Goal: Find contact information: Find contact information

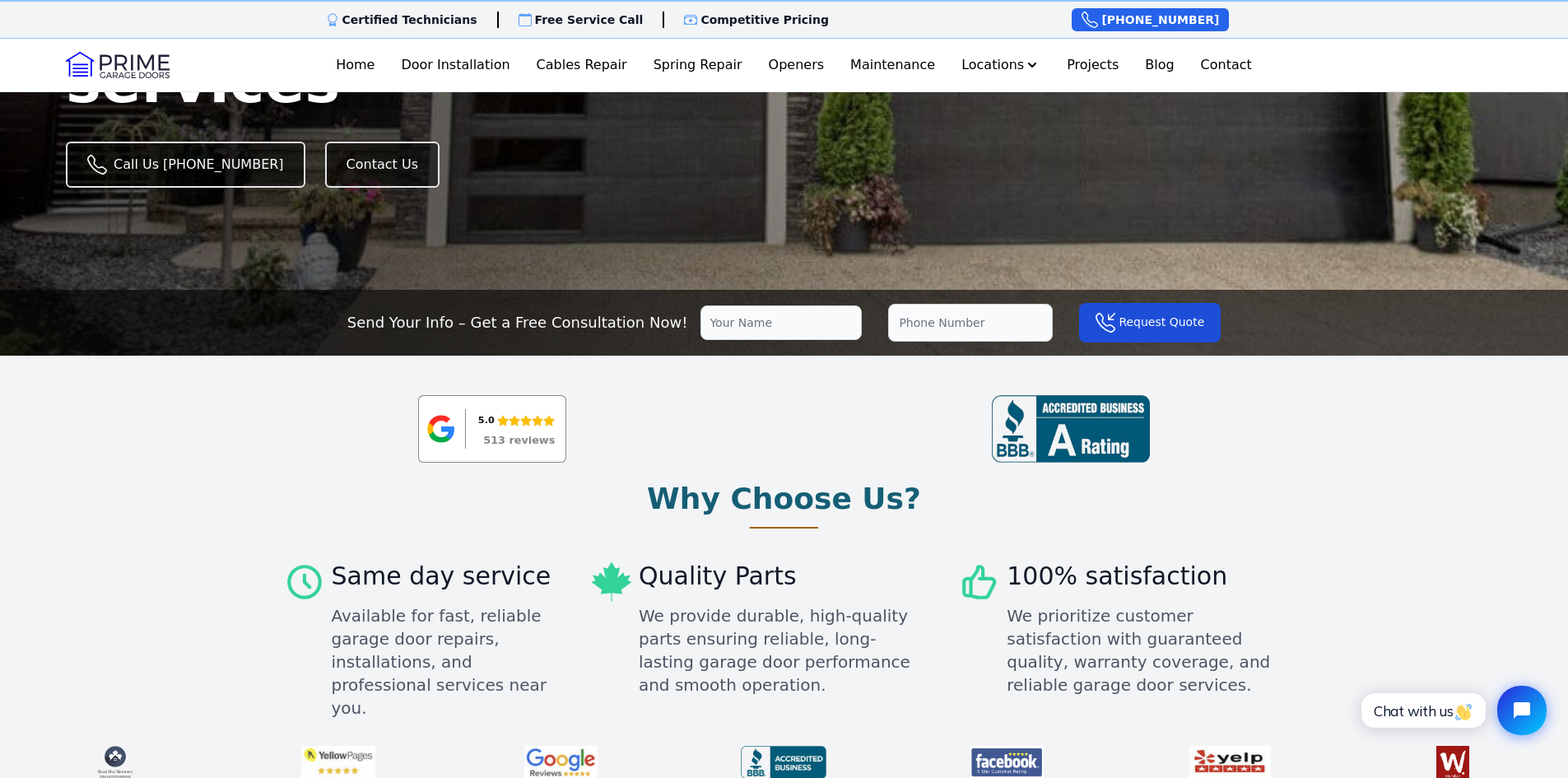
scroll to position [412, 0]
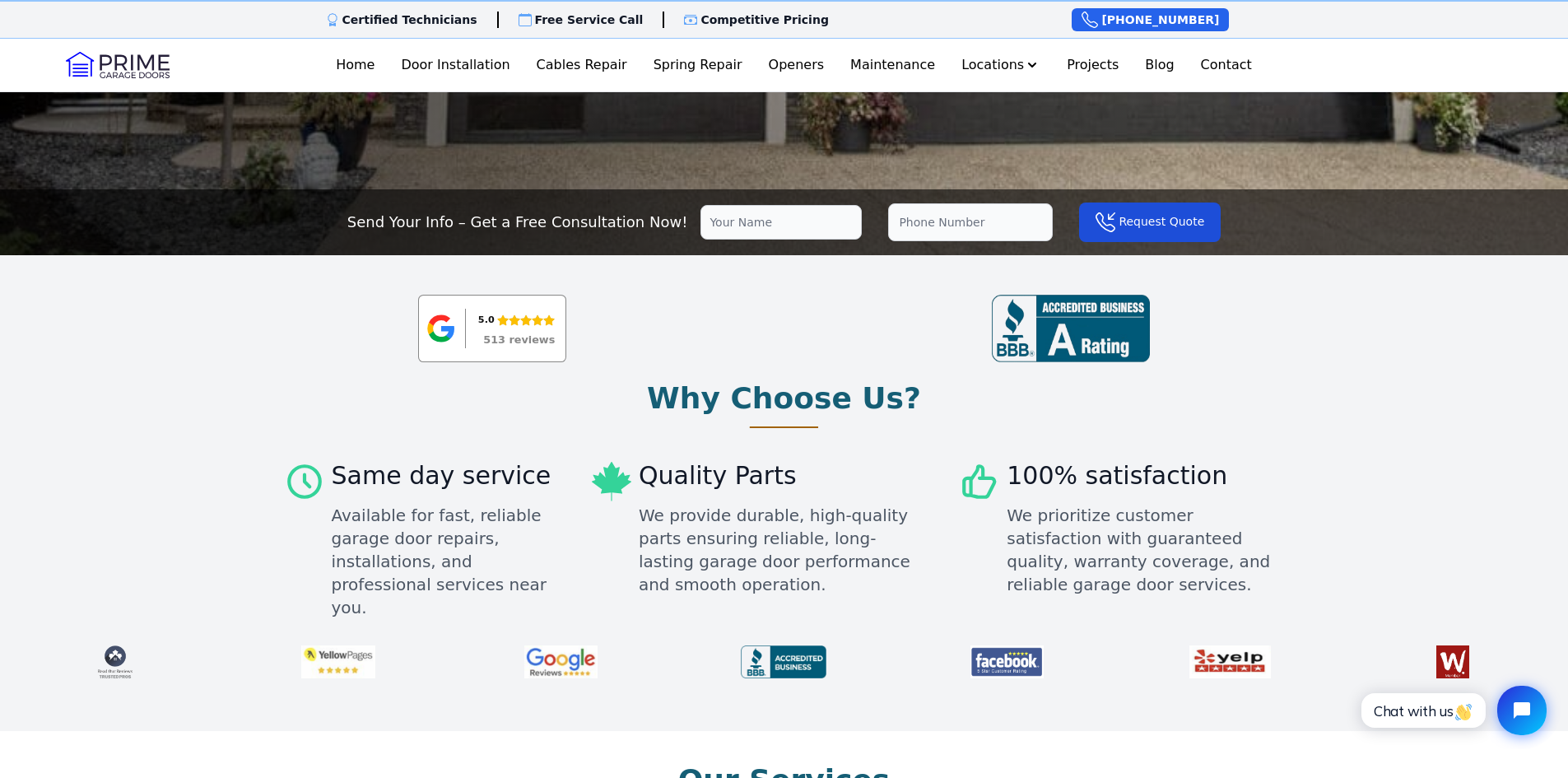
drag, startPoint x: 234, startPoint y: 477, endPoint x: 512, endPoint y: 576, distance: 295.1
click at [512, 576] on div "5.0 513 reviews Why Choose Us? Same day service Available for fast, reliable ga…" at bounding box center [784, 492] width 1568 height 476
click at [512, 578] on div "Available for fast, reliable garage door repairs, installations, and profession…" at bounding box center [444, 561] width 226 height 115
drag, startPoint x: 500, startPoint y: 579, endPoint x: 251, endPoint y: 485, distance: 266.2
click at [252, 485] on div "5.0 513 reviews Why Choose Us? Same day service Available for fast, reliable ga…" at bounding box center [784, 492] width 1568 height 476
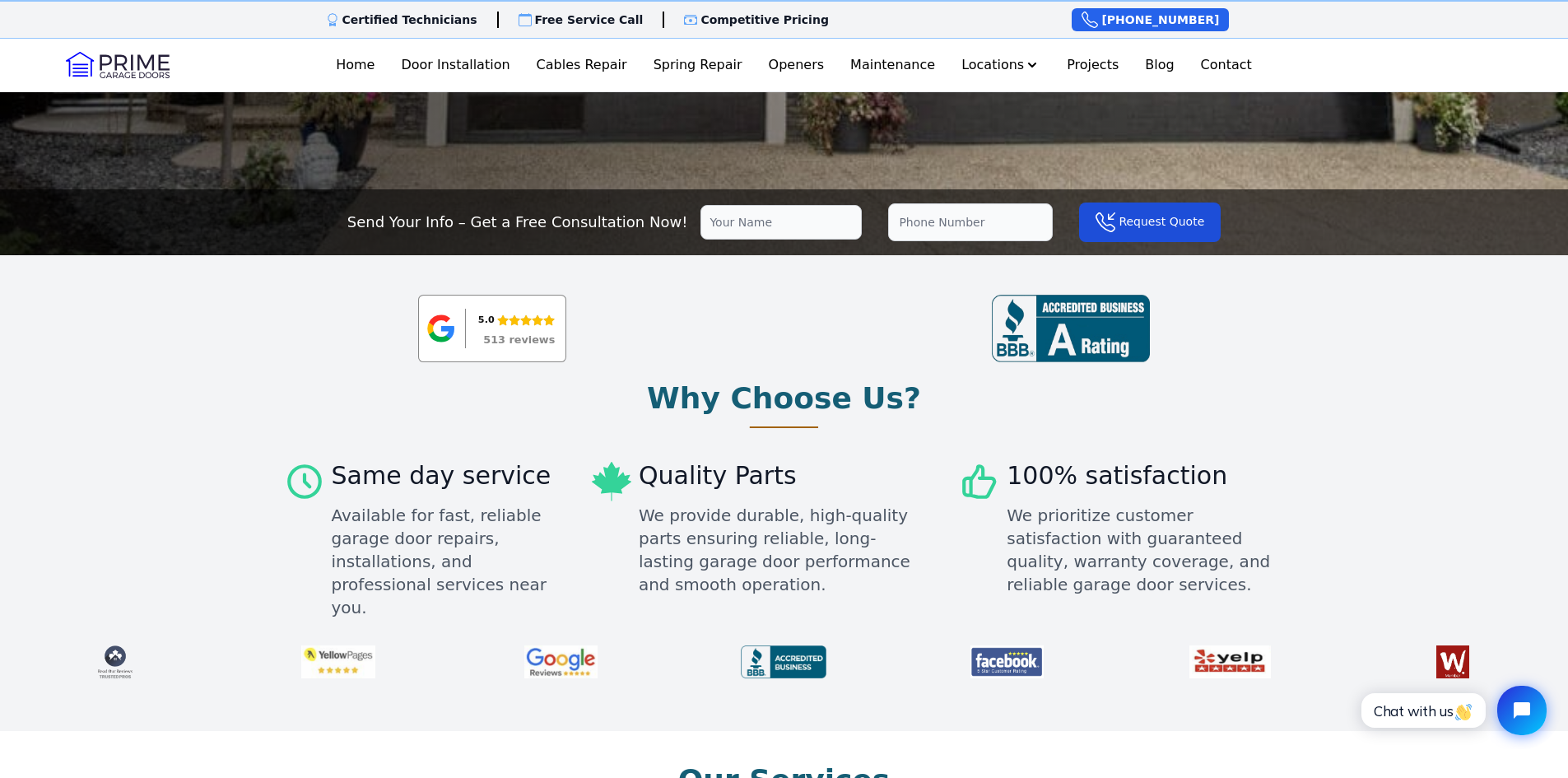
click at [249, 484] on div "5.0 513 reviews Why Choose Us? Same day service Available for fast, reliable ga…" at bounding box center [784, 492] width 1568 height 476
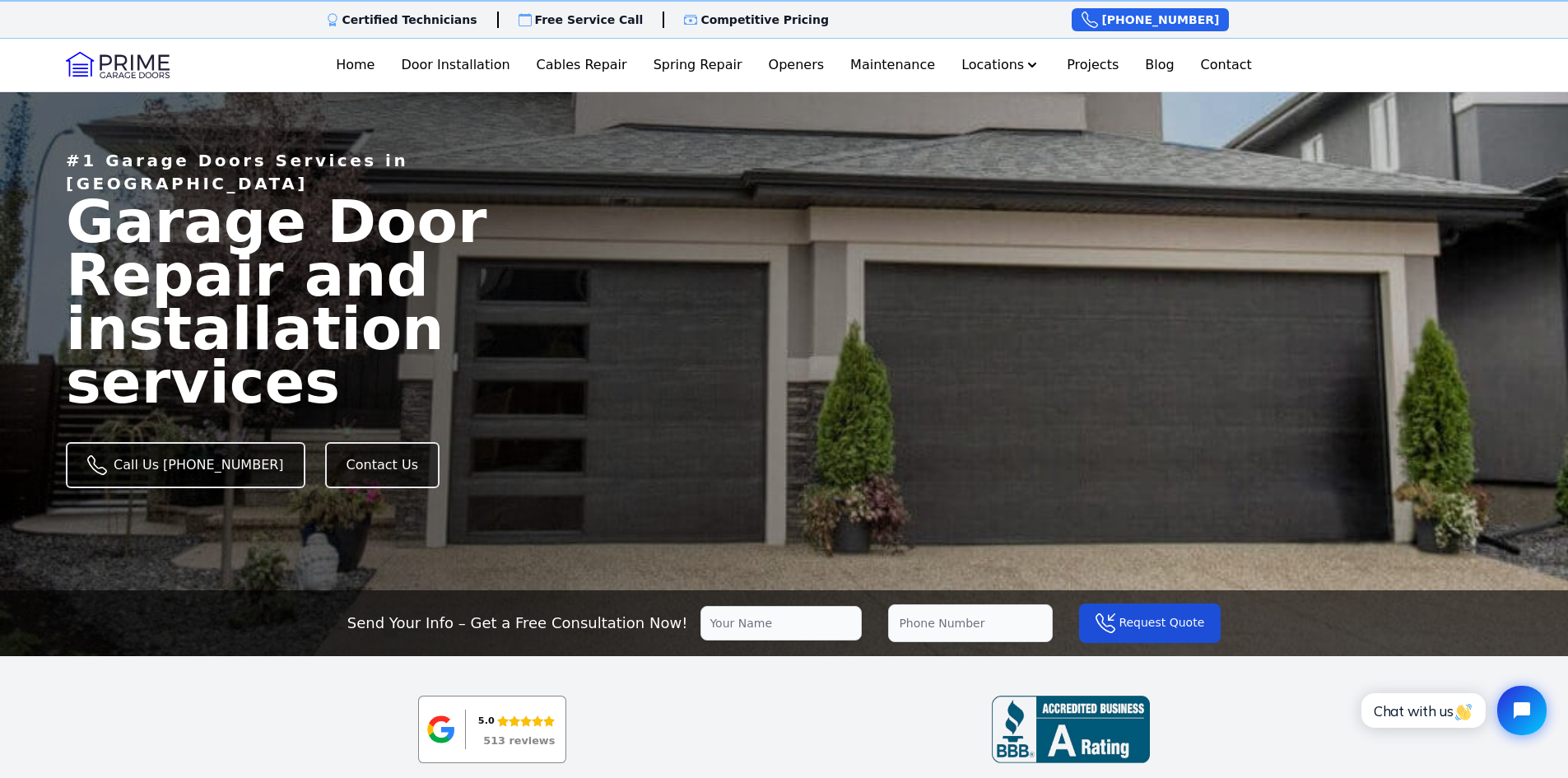
scroll to position [0, 0]
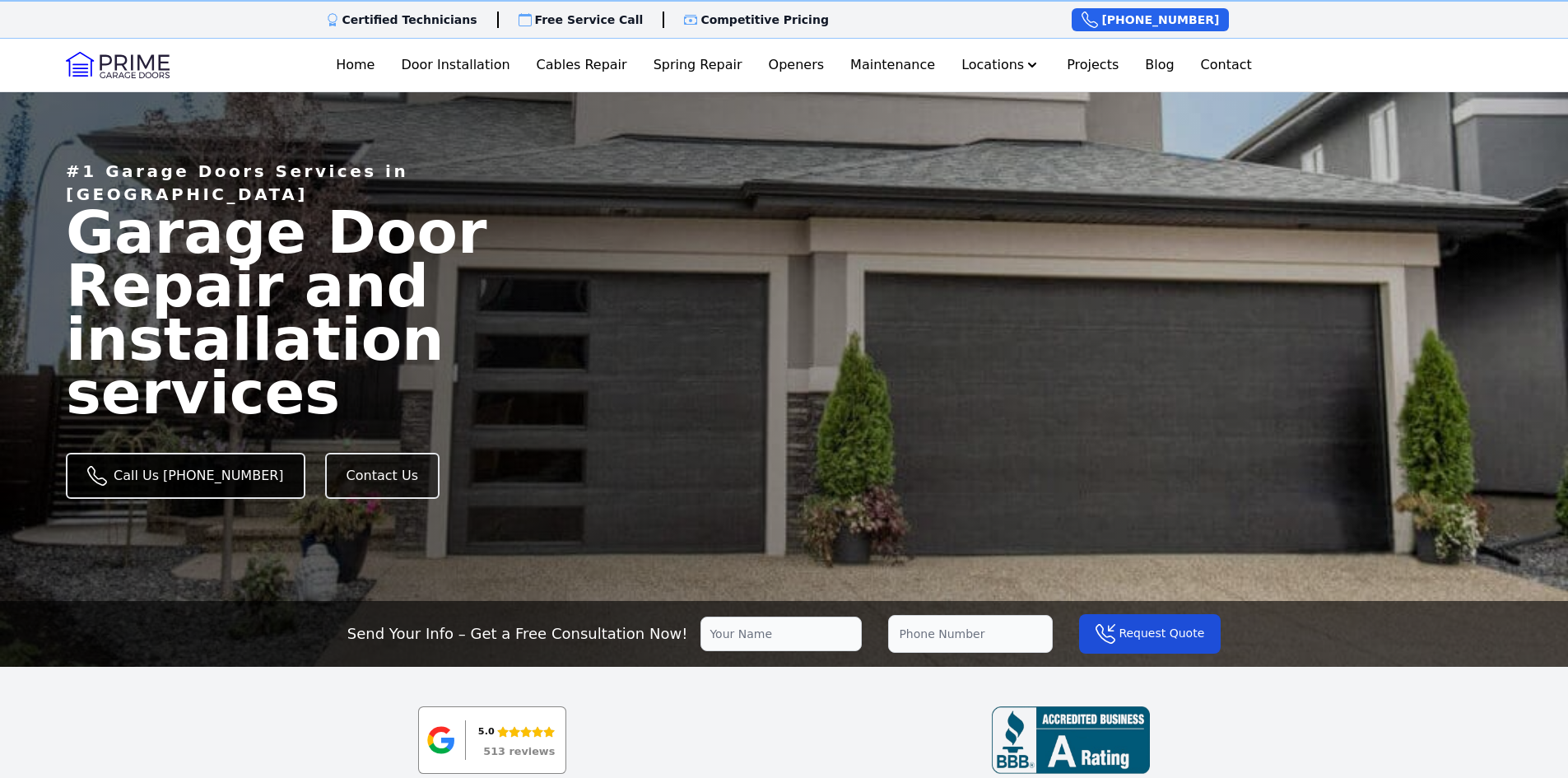
click at [211, 452] on link "Call Us [PHONE_NUMBER]" at bounding box center [185, 475] width 239 height 46
click at [774, 20] on p "Competitive Pricing" at bounding box center [764, 19] width 128 height 16
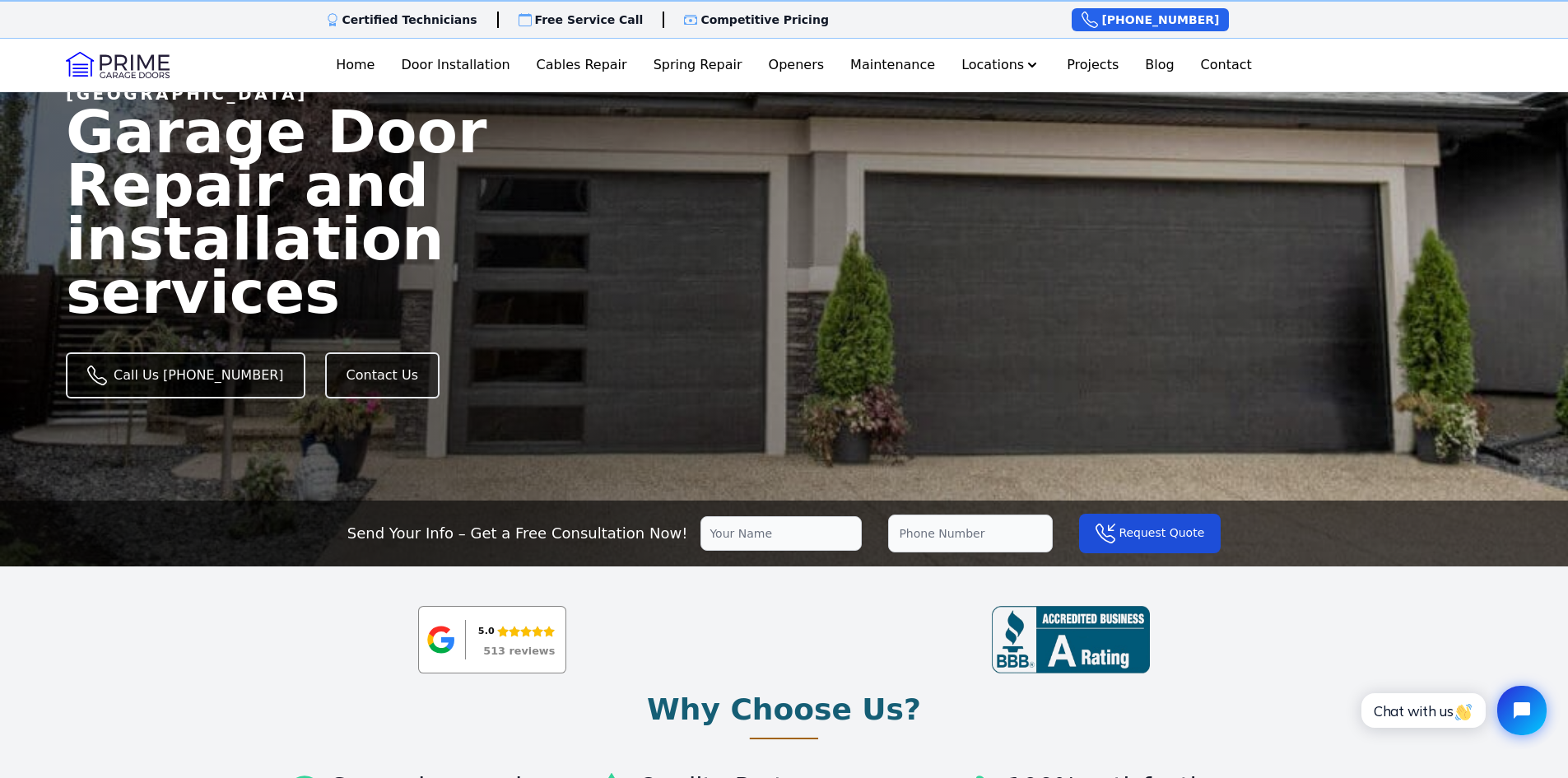
scroll to position [82, 0]
